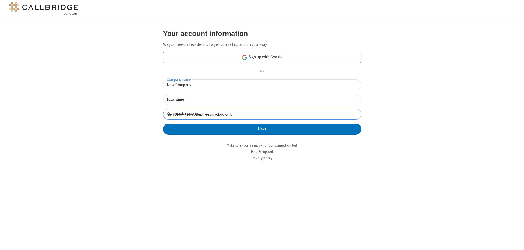
click button "Next" at bounding box center [262, 129] width 198 height 11
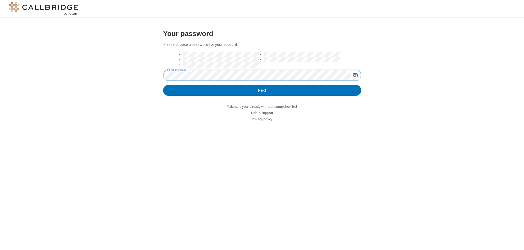
click button "Next" at bounding box center [262, 90] width 198 height 11
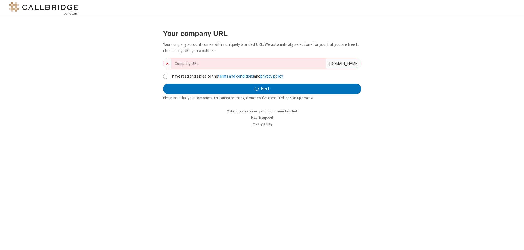
type input "new-company-fresh-thinking-78494"
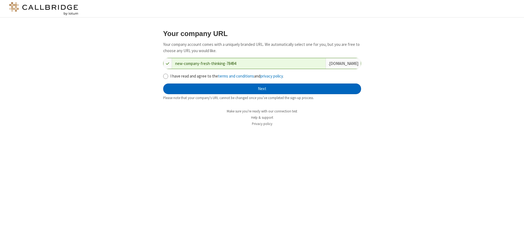
click at [262, 89] on button "Next" at bounding box center [262, 89] width 198 height 11
